Goal: Information Seeking & Learning: Learn about a topic

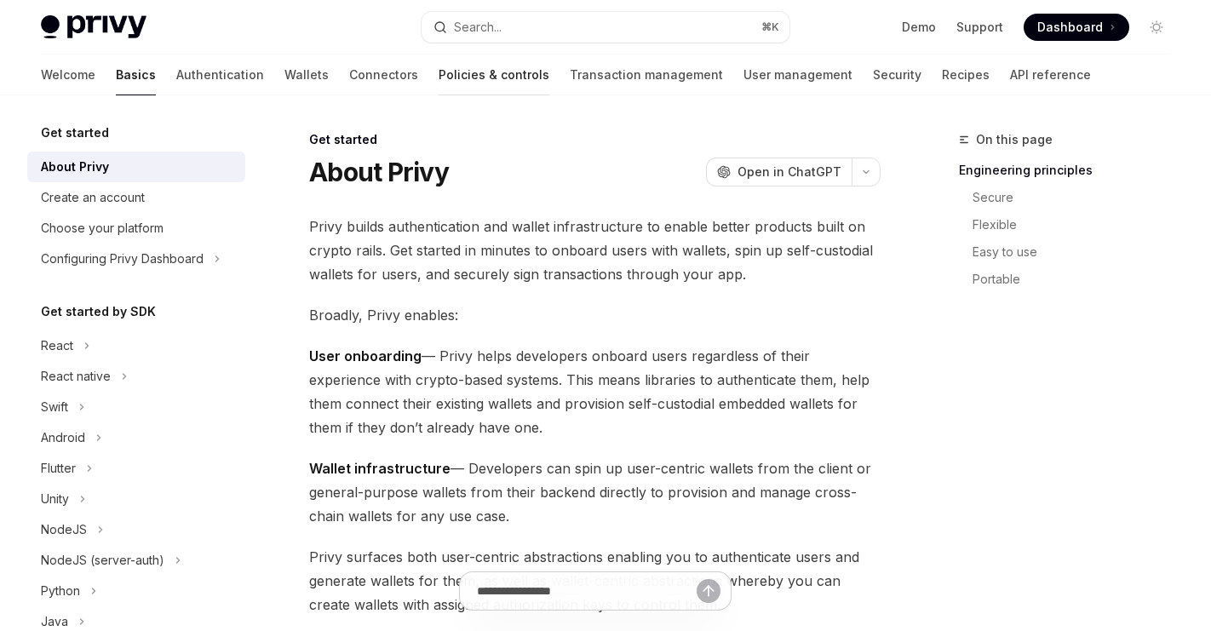
click at [439, 74] on link "Policies & controls" at bounding box center [494, 75] width 111 height 41
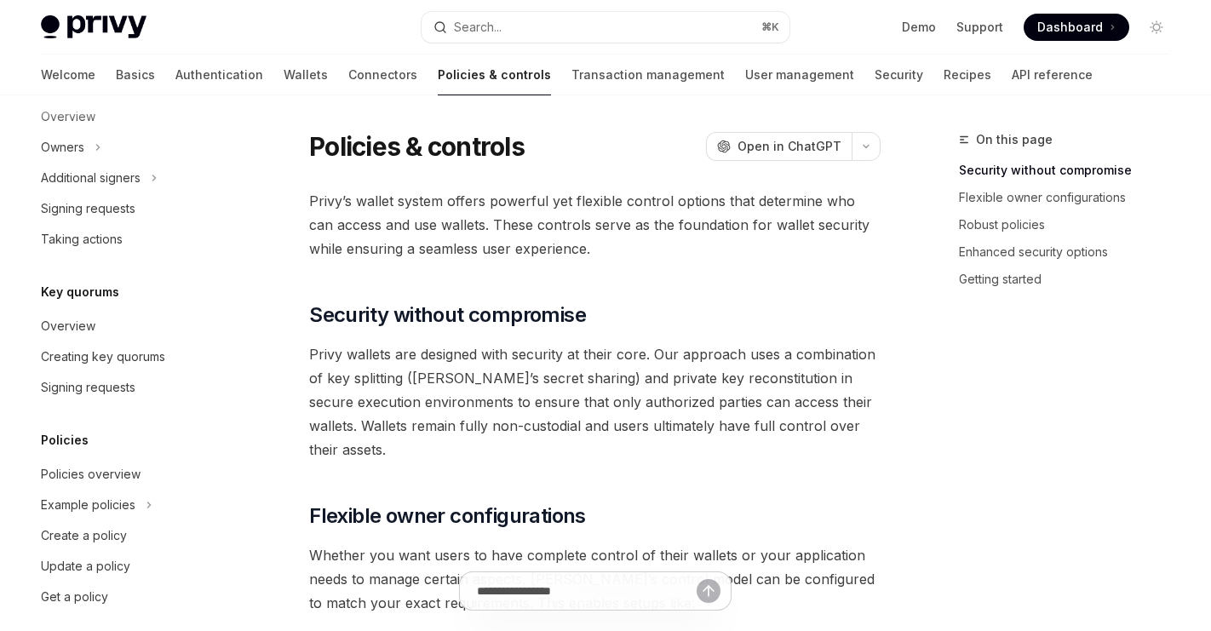
scroll to position [568, 0]
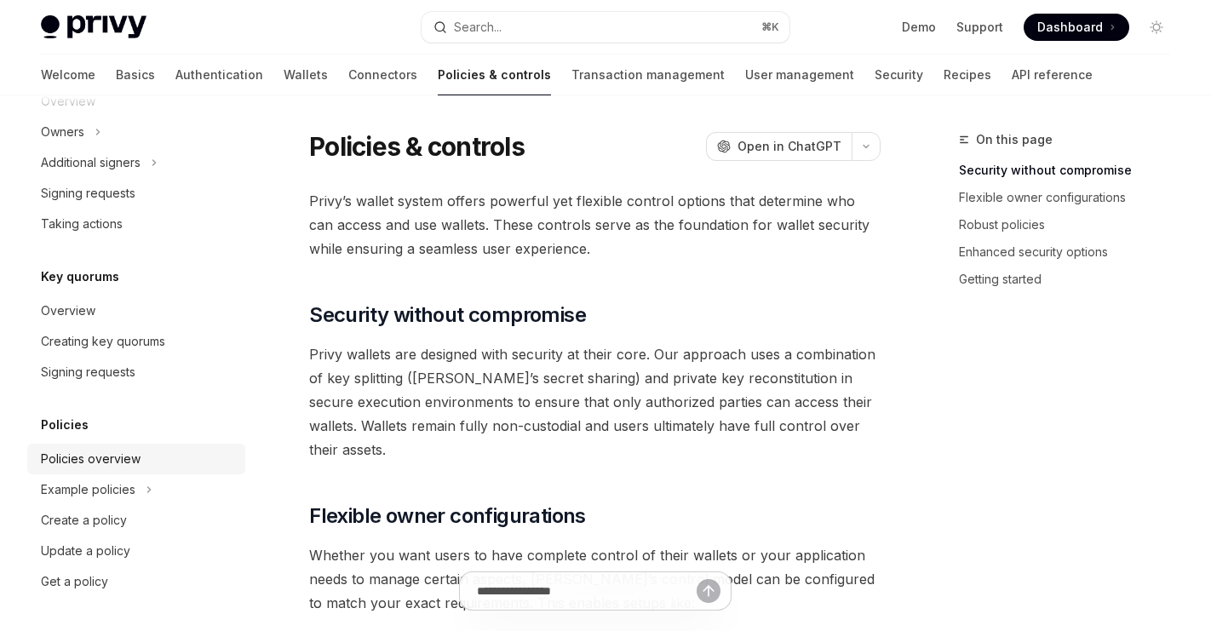
click at [152, 451] on div "Policies overview" at bounding box center [138, 459] width 194 height 20
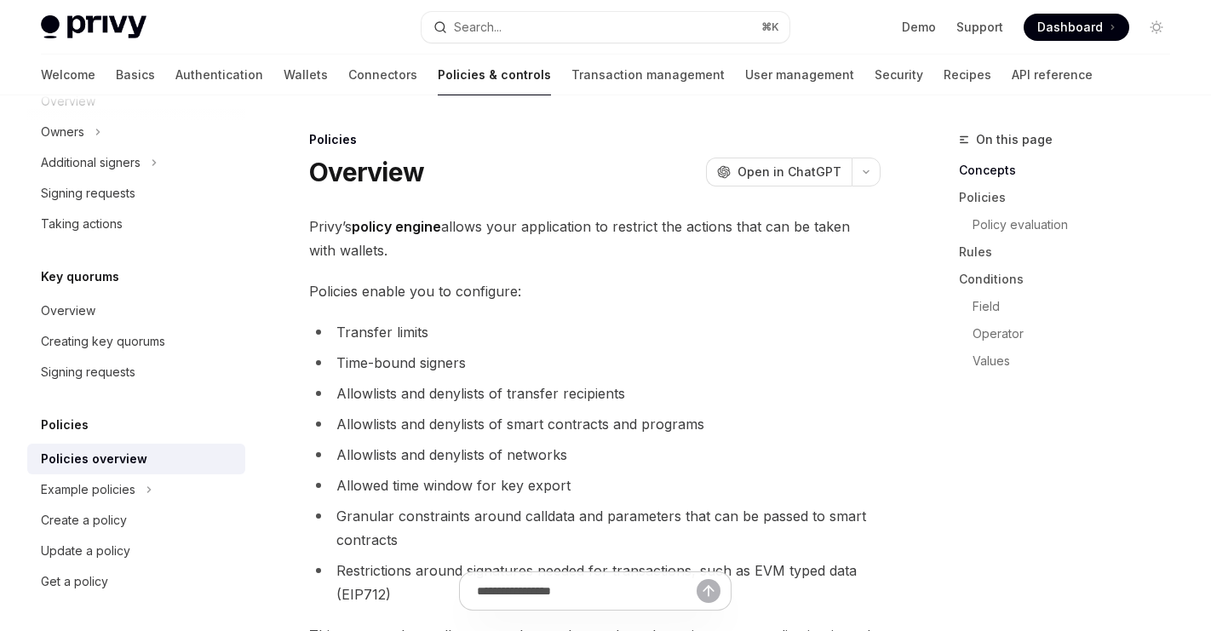
type textarea "*"
drag, startPoint x: 641, startPoint y: 396, endPoint x: 338, endPoint y: 394, distance: 302.4
click at [338, 394] on li "Allowlists and denylists of transfer recipients" at bounding box center [595, 394] width 572 height 24
copy li "Allowlists and denylists of transfer recipients"
